Goal: Information Seeking & Learning: Compare options

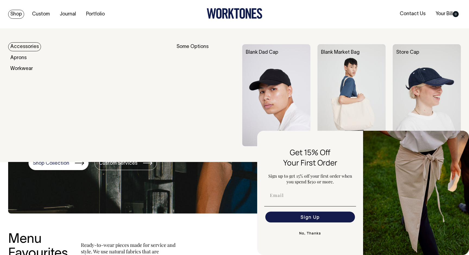
click at [279, 78] on img at bounding box center [276, 95] width 68 height 102
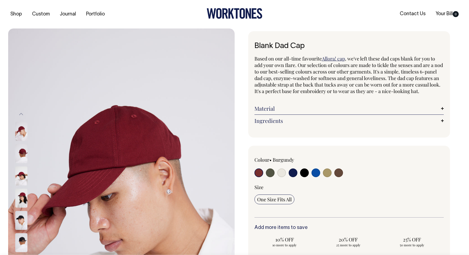
click at [316, 177] on input "radio" at bounding box center [316, 173] width 9 height 9
radio input "true"
select select "Worker Blue"
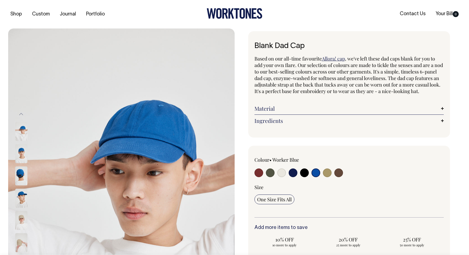
click at [302, 177] on input "radio" at bounding box center [304, 173] width 9 height 9
radio input "true"
select select "Black"
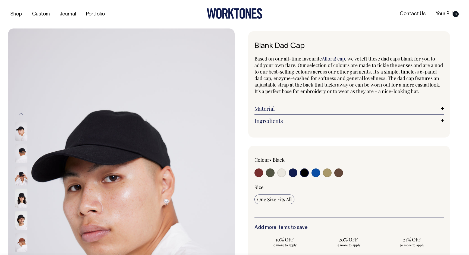
click at [292, 177] on input "radio" at bounding box center [293, 173] width 9 height 9
radio input "true"
select select "Dark Navy"
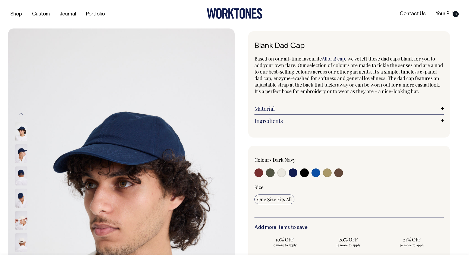
click at [267, 177] on input "radio" at bounding box center [270, 173] width 9 height 9
radio input "true"
select select "Olive"
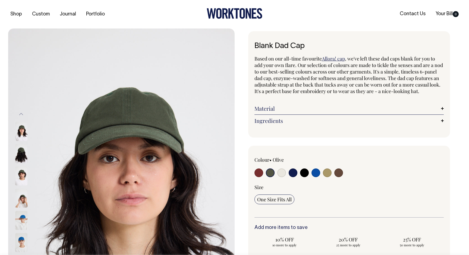
click at [257, 177] on input "radio" at bounding box center [259, 173] width 9 height 9
radio input "true"
select select "Burgundy"
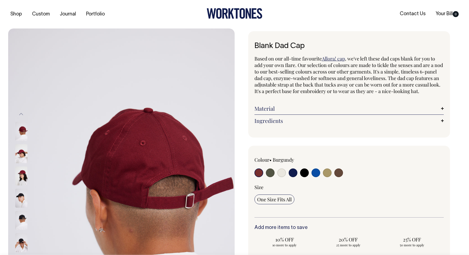
click at [19, 153] on img at bounding box center [21, 153] width 12 height 19
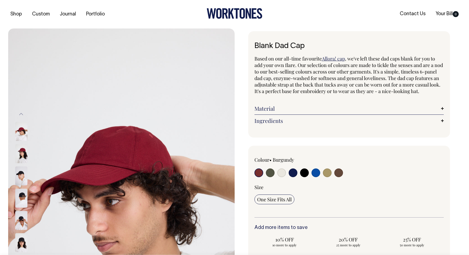
click at [20, 132] on img at bounding box center [21, 131] width 12 height 19
click at [20, 150] on img at bounding box center [21, 153] width 12 height 19
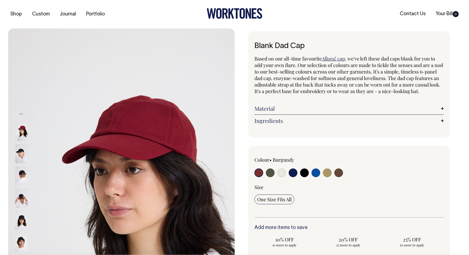
click at [21, 219] on img at bounding box center [21, 220] width 12 height 19
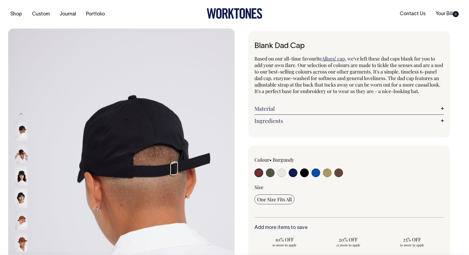
click at [22, 125] on img at bounding box center [21, 131] width 12 height 19
click at [318, 177] on input "radio" at bounding box center [316, 173] width 9 height 9
radio input "true"
select select "Worker Blue"
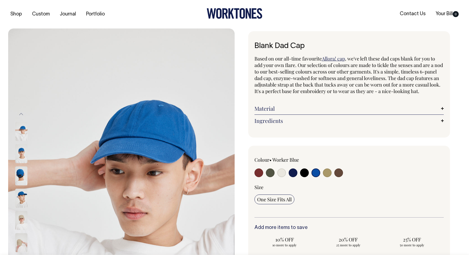
click at [271, 177] on input "radio" at bounding box center [270, 173] width 9 height 9
radio input "true"
select select "Olive"
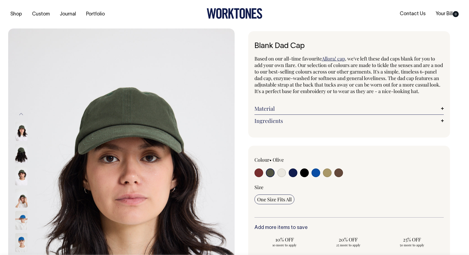
click at [328, 177] on input "radio" at bounding box center [327, 173] width 9 height 9
radio input "true"
select select "Washed Khaki"
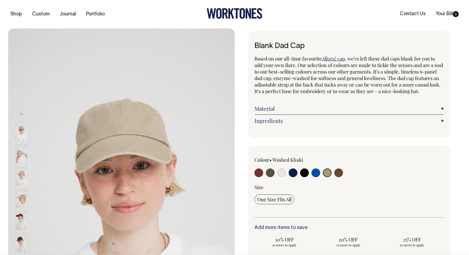
click at [456, 32] on div "Blank Dad Cap Based on our all-time favourite Allora! cap , we've left these da…" at bounding box center [348, 205] width 227 height 348
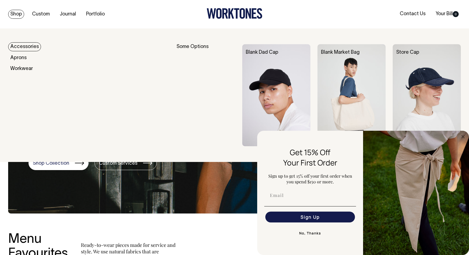
click at [253, 60] on div "Blank Dad Cap" at bounding box center [279, 52] width 75 height 17
click at [261, 79] on img at bounding box center [276, 95] width 68 height 102
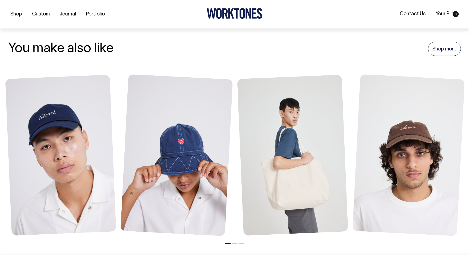
scroll to position [585, 0]
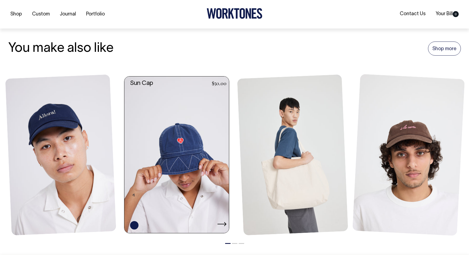
click at [177, 154] on link at bounding box center [178, 155] width 108 height 157
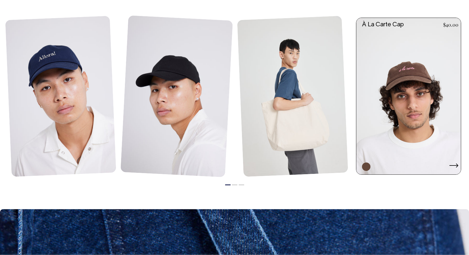
scroll to position [427, 0]
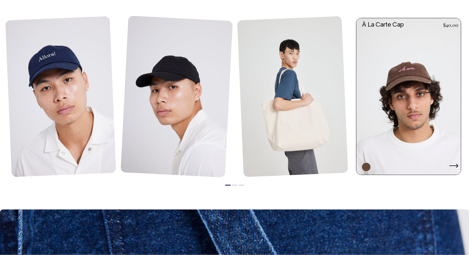
click at [433, 77] on link at bounding box center [411, 96] width 108 height 157
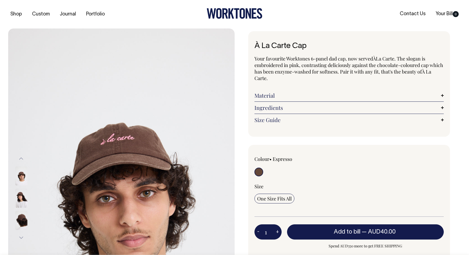
click at [392, 58] on p "Your favourite Worktones 6-panel dad cap, now served À La Carte. The slogan is …" at bounding box center [350, 68] width 190 height 26
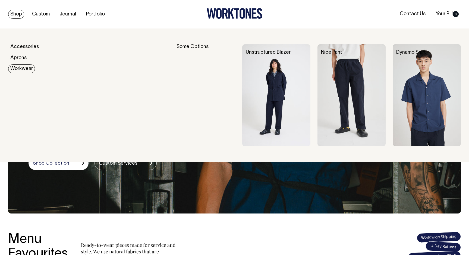
click at [408, 97] on img at bounding box center [427, 95] width 68 height 102
